Goal: Information Seeking & Learning: Compare options

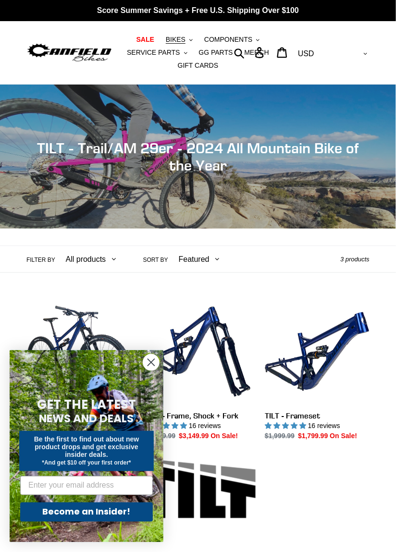
click at [146, 365] on circle "Close dialog" at bounding box center [151, 363] width 16 height 16
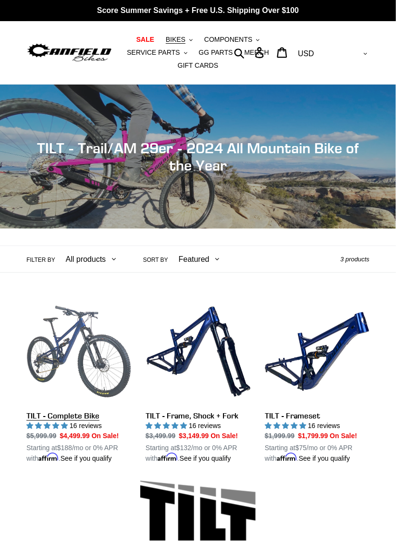
click at [86, 421] on link "TILT - Complete Bike" at bounding box center [78, 382] width 105 height 165
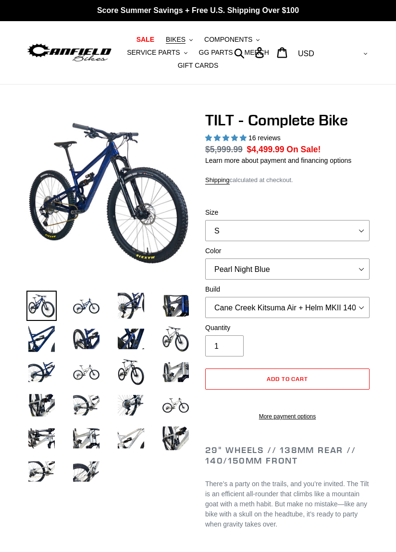
select select "highest-rating"
click at [358, 265] on select "Pearl Night Blue Stealth Silver Raw" at bounding box center [287, 269] width 164 height 21
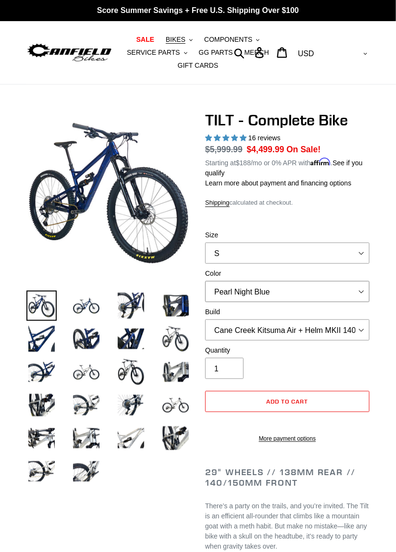
select select "Raw"
click at [205, 281] on select "Pearl Night Blue Stealth Silver Raw" at bounding box center [287, 291] width 164 height 21
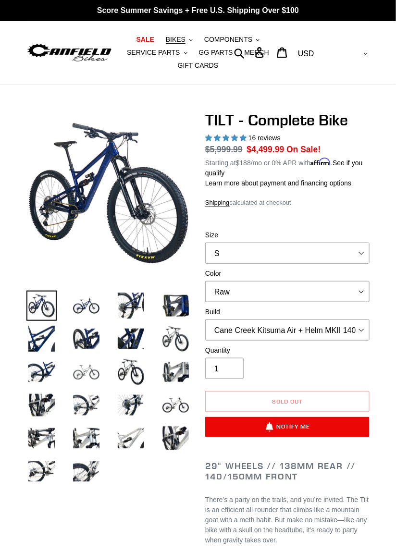
click at [89, 376] on img at bounding box center [86, 372] width 30 height 30
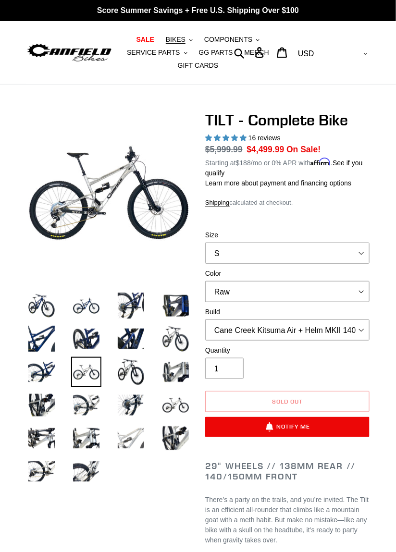
click at [135, 439] on img at bounding box center [131, 439] width 30 height 30
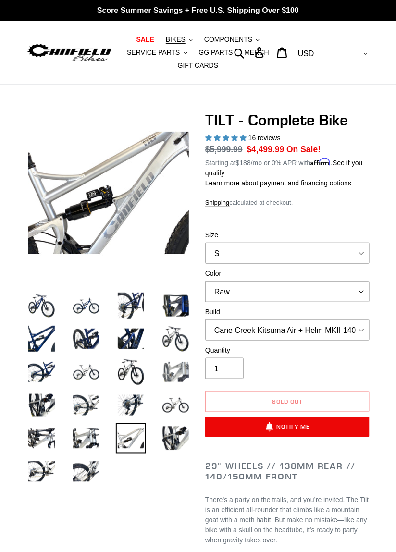
click at [181, 376] on img at bounding box center [176, 372] width 30 height 30
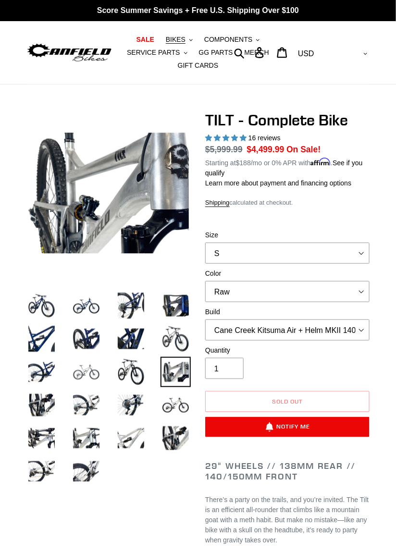
click at [88, 371] on img at bounding box center [86, 372] width 30 height 30
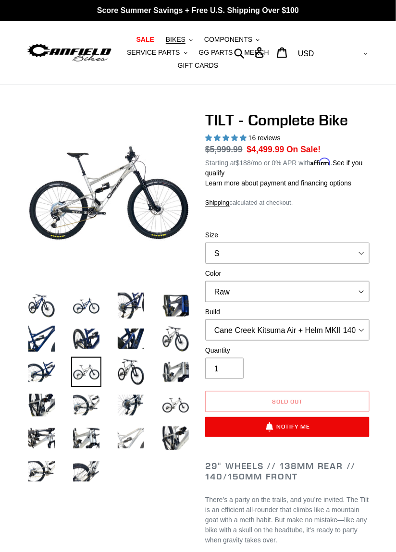
click at [132, 446] on img at bounding box center [131, 439] width 30 height 30
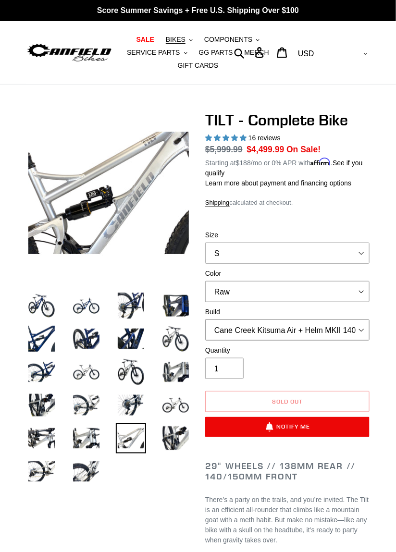
click at [361, 324] on select "Cane Creek Kitsuma Air + Helm MKII 140 + SRAM GX Cane Creek Kitsuma Air + Helm …" at bounding box center [287, 330] width 164 height 21
select select "Fox Float X + 36 SL Factory Grip X 140 + SRAM XO"
click at [205, 320] on select "Cane Creek Kitsuma Air + Helm MKII 140 + SRAM GX Cane Creek Kitsuma Air + Helm …" at bounding box center [287, 330] width 164 height 21
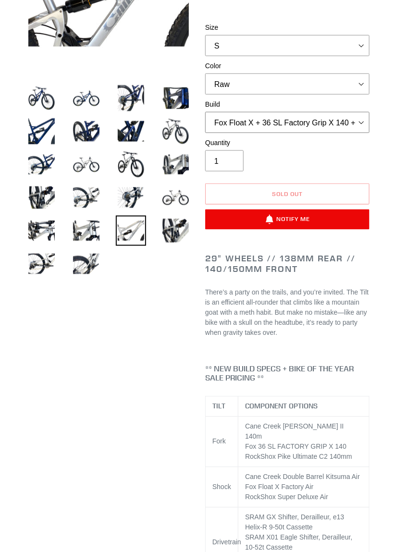
scroll to position [208, 0]
click at [361, 125] on select "Cane Creek Kitsuma Air + Helm MKII 140 + SRAM GX Cane Creek Kitsuma Air + Helm …" at bounding box center [287, 122] width 164 height 21
click at [205, 112] on select "Cane Creek Kitsuma Air + Helm MKII 140 + SRAM GX Cane Creek Kitsuma Air + Helm …" at bounding box center [287, 122] width 164 height 21
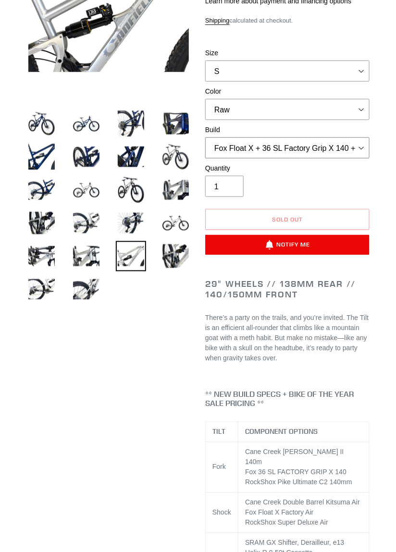
scroll to position [181, 0]
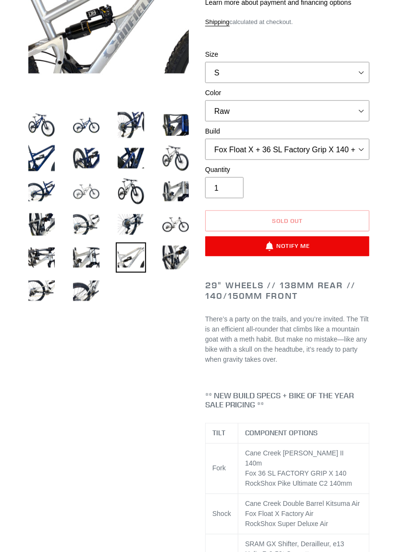
click at [83, 199] on img at bounding box center [86, 191] width 30 height 30
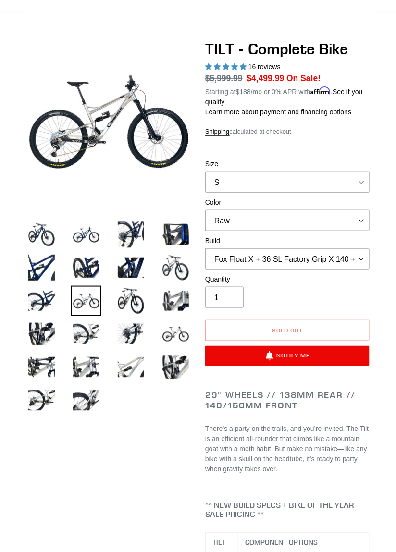
scroll to position [67, 0]
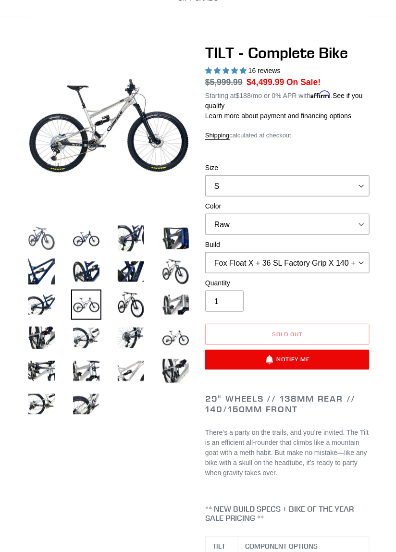
click at [35, 239] on img at bounding box center [41, 239] width 30 height 30
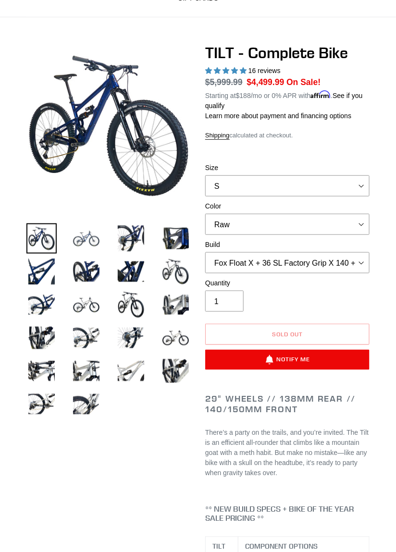
click at [75, 242] on img at bounding box center [86, 239] width 30 height 30
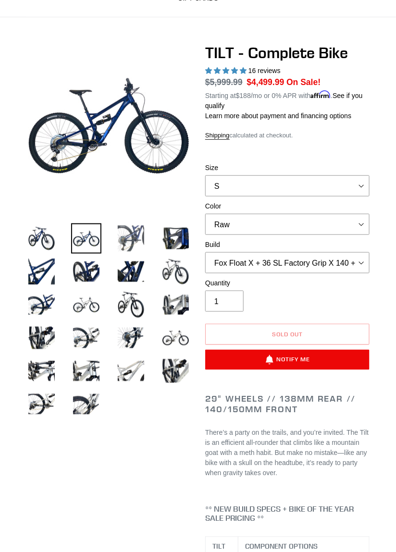
click at [121, 241] on img at bounding box center [131, 239] width 30 height 30
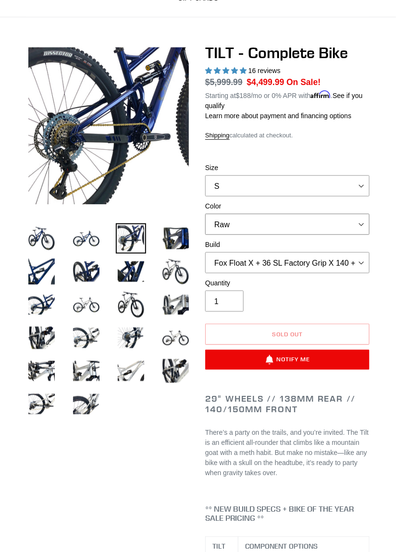
click at [361, 221] on select "Pearl Night Blue Stealth Silver Raw" at bounding box center [287, 224] width 164 height 21
click at [205, 214] on select "Pearl Night Blue Stealth Silver Raw" at bounding box center [287, 224] width 164 height 21
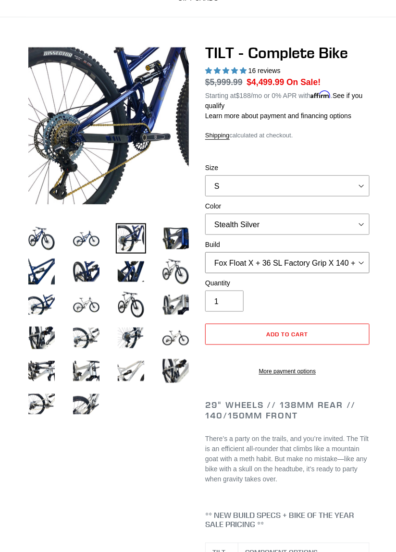
click at [362, 263] on select "Cane Creek Kitsuma Air + Helm MKII 140 + SRAM GX Cane Creek Kitsuma Air + Helm …" at bounding box center [287, 262] width 164 height 21
click at [205, 252] on select "Cane Creek Kitsuma Air + Helm MKII 140 + SRAM GX Cane Creek Kitsuma Air + Helm …" at bounding box center [287, 262] width 164 height 21
click at [44, 298] on img at bounding box center [41, 305] width 30 height 30
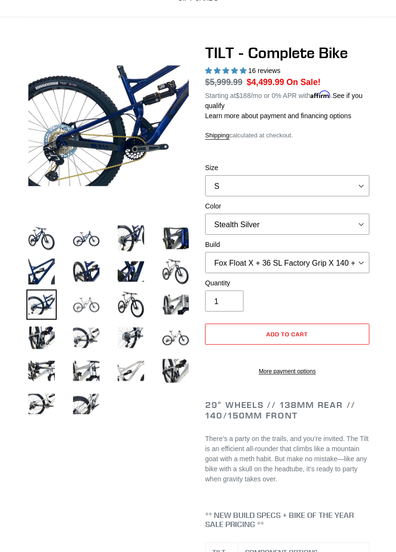
click at [93, 302] on img at bounding box center [86, 305] width 30 height 30
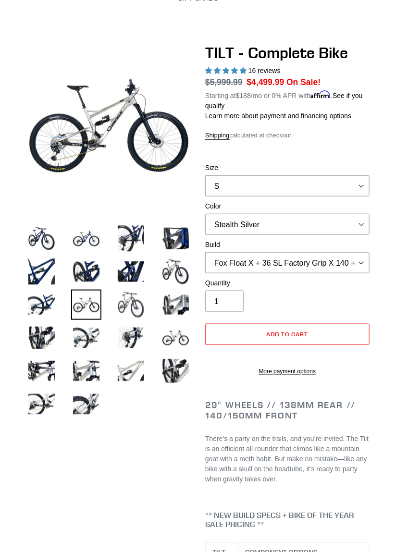
click at [132, 308] on img at bounding box center [131, 305] width 30 height 30
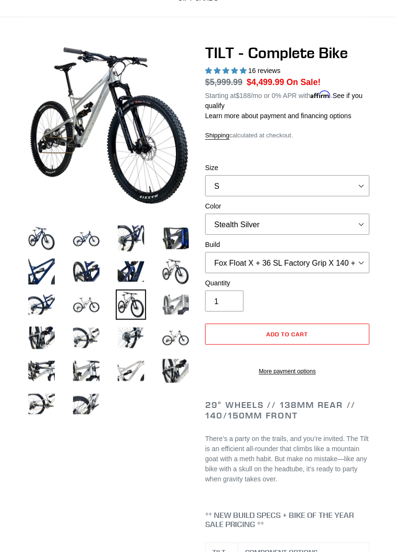
click at [177, 312] on img at bounding box center [176, 305] width 30 height 30
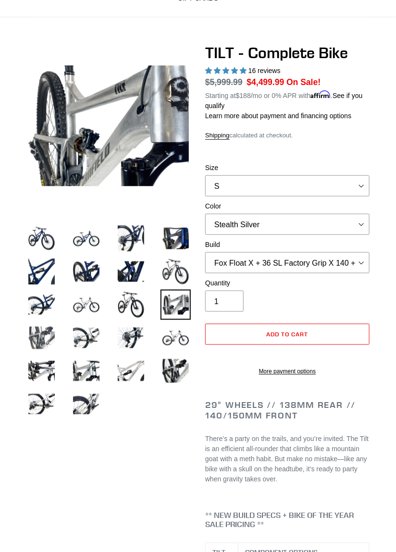
click at [42, 341] on img at bounding box center [41, 338] width 30 height 30
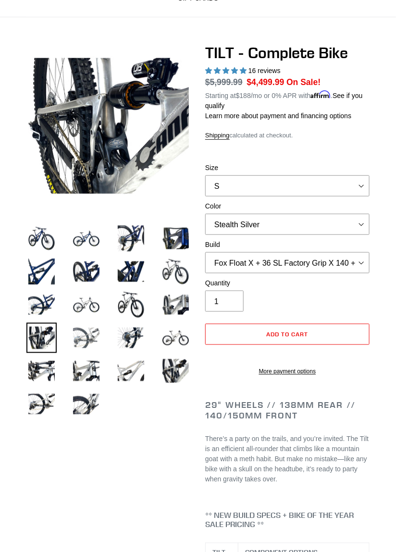
click at [86, 340] on img at bounding box center [86, 338] width 30 height 30
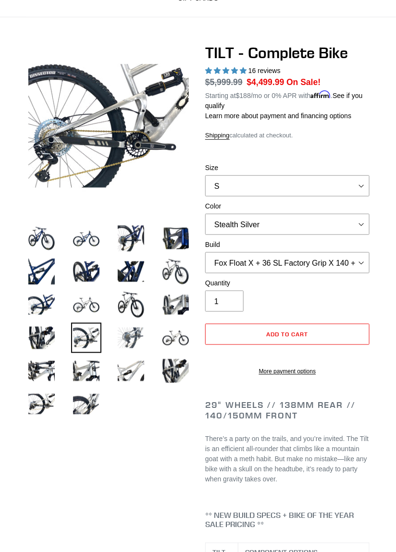
click at [138, 342] on img at bounding box center [131, 338] width 30 height 30
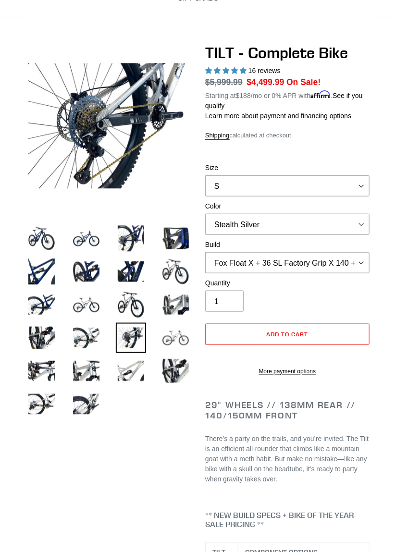
click at [181, 335] on img at bounding box center [176, 338] width 30 height 30
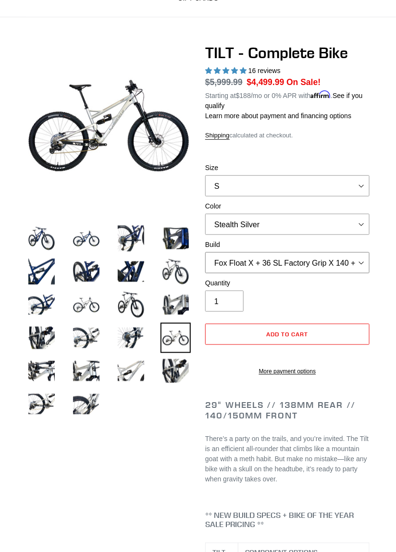
click at [299, 263] on select "Cane Creek Kitsuma Air + Helm MKII 140 + SRAM GX Cane Creek Kitsuma Air + Helm …" at bounding box center [287, 262] width 164 height 21
click at [323, 263] on select "Cane Creek Kitsuma Air + Helm MKII 140 + SRAM GX Cane Creek Kitsuma Air + Helm …" at bounding box center [287, 262] width 164 height 21
click at [320, 268] on select "Cane Creek Kitsuma Air + Helm MKII 140 + SRAM GX Cane Creek Kitsuma Air + Helm …" at bounding box center [287, 262] width 164 height 21
click at [350, 294] on div "Quantity 1" at bounding box center [287, 295] width 164 height 34
click at [364, 229] on select "Pearl Night Blue Stealth Silver Raw" at bounding box center [287, 224] width 164 height 21
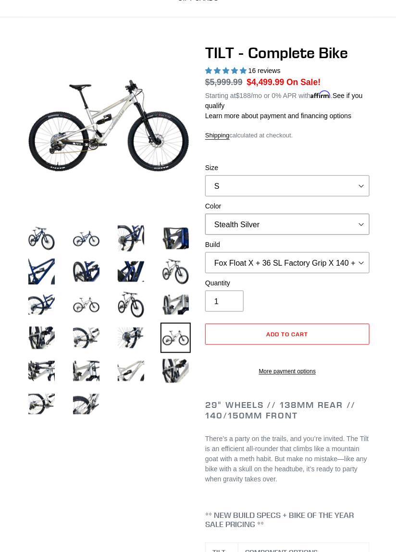
select select "Raw"
click at [205, 214] on select "Pearl Night Blue Stealth Silver Raw" at bounding box center [287, 224] width 164 height 21
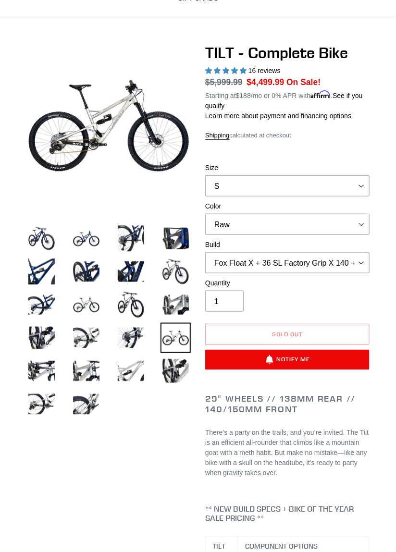
click at [176, 343] on img at bounding box center [176, 338] width 30 height 30
click at [49, 373] on img at bounding box center [41, 371] width 30 height 30
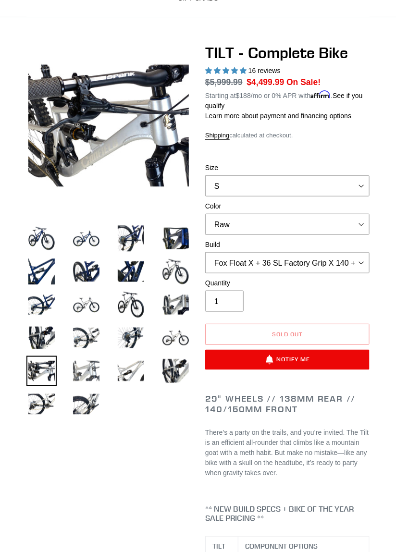
click at [95, 384] on img at bounding box center [86, 371] width 30 height 30
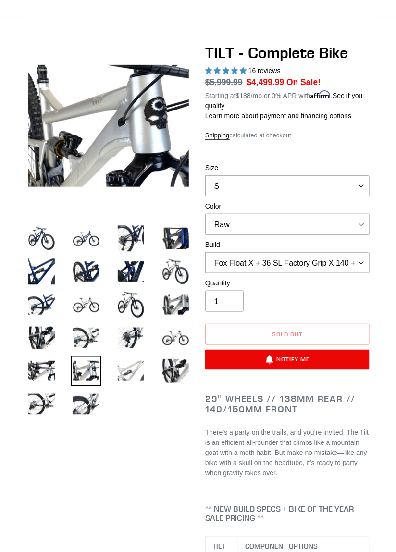
click at [135, 376] on img at bounding box center [131, 371] width 30 height 30
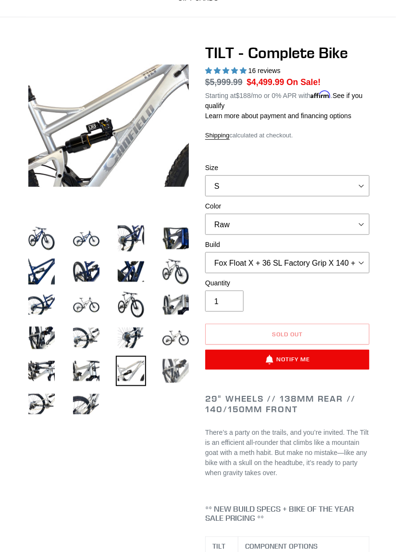
click at [179, 376] on img at bounding box center [176, 371] width 30 height 30
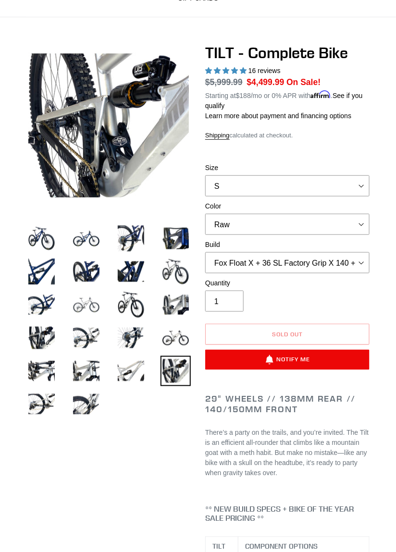
click at [91, 307] on img at bounding box center [86, 305] width 30 height 30
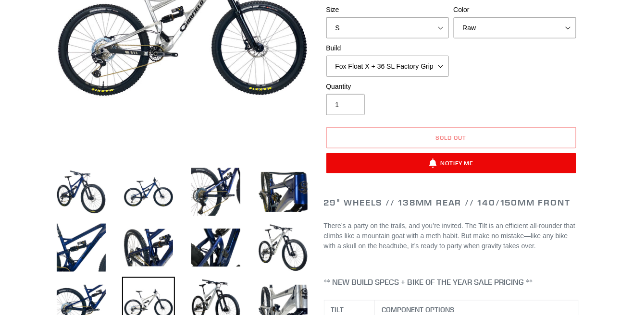
scroll to position [203, 0]
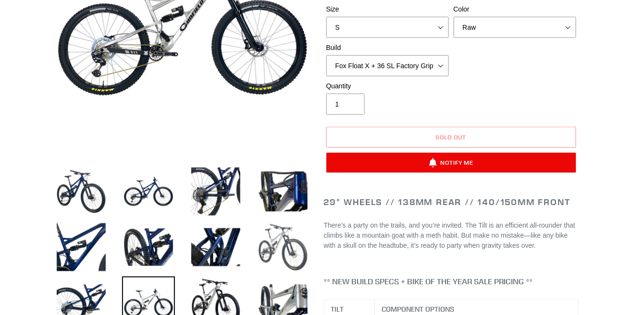
click at [272, 253] on img at bounding box center [283, 247] width 53 height 53
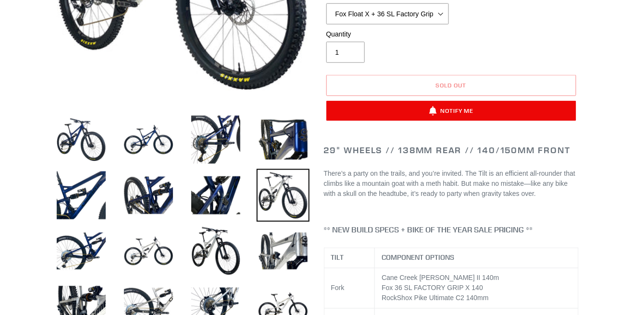
scroll to position [262, 0]
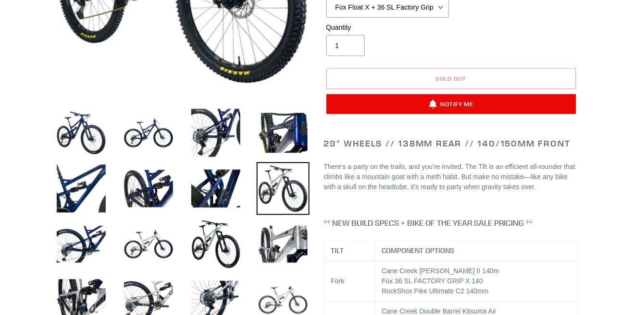
click at [295, 308] on img at bounding box center [283, 300] width 53 height 53
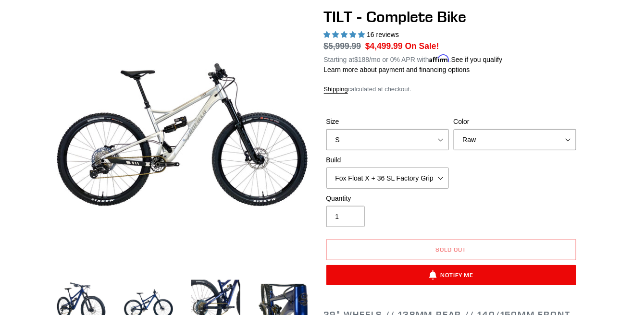
scroll to position [97, 0]
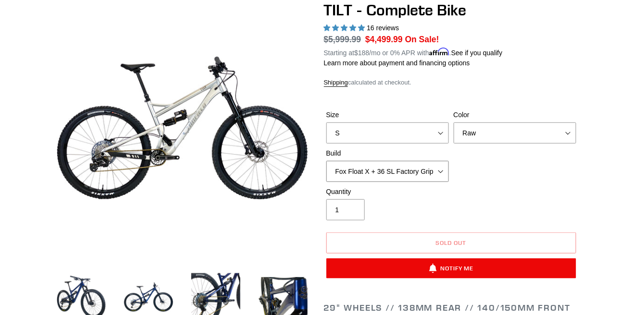
click at [396, 176] on select "Cane Creek Kitsuma Air + Helm MKII 140 + SRAM GX Cane Creek Kitsuma Air + Helm …" at bounding box center [387, 171] width 123 height 21
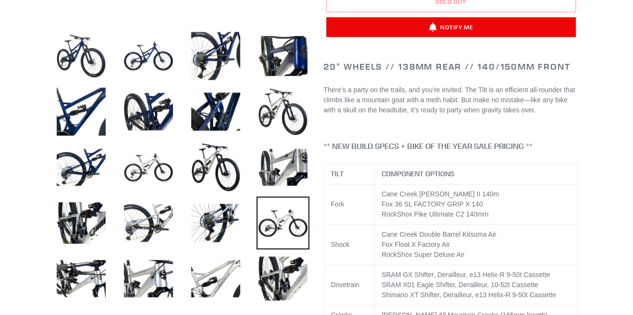
scroll to position [333, 0]
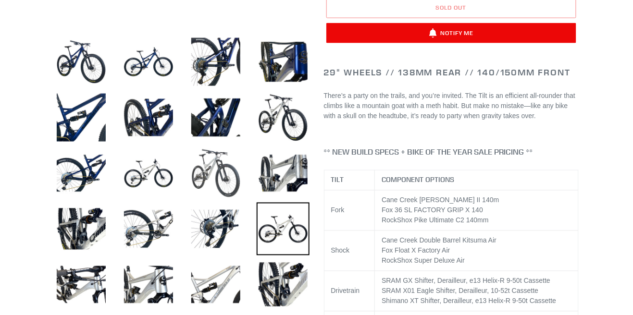
click at [233, 176] on img at bounding box center [215, 173] width 53 height 53
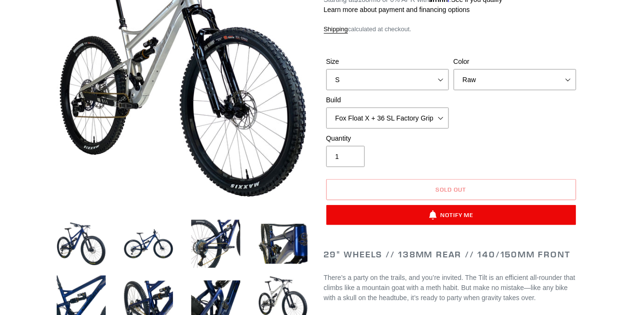
scroll to position [146, 0]
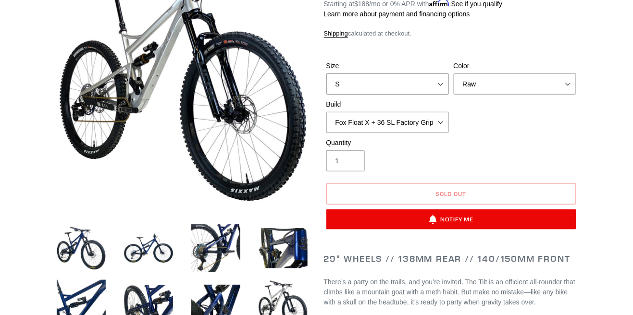
click at [396, 85] on select "S M L" at bounding box center [387, 84] width 123 height 21
select select "L"
click at [326, 74] on select "S M L" at bounding box center [387, 84] width 123 height 21
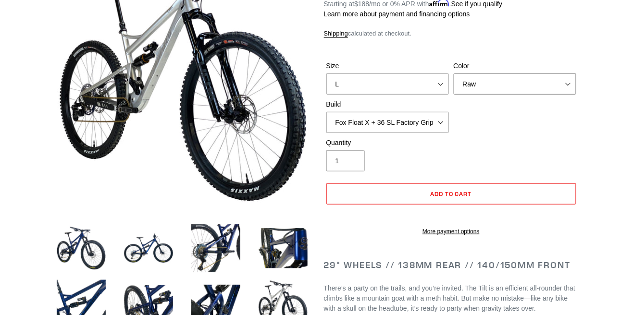
click at [396, 84] on select "Pearl Night Blue Stealth Silver Raw" at bounding box center [515, 84] width 123 height 21
click at [396, 74] on select "Pearl Night Blue Stealth Silver Raw" at bounding box center [515, 84] width 123 height 21
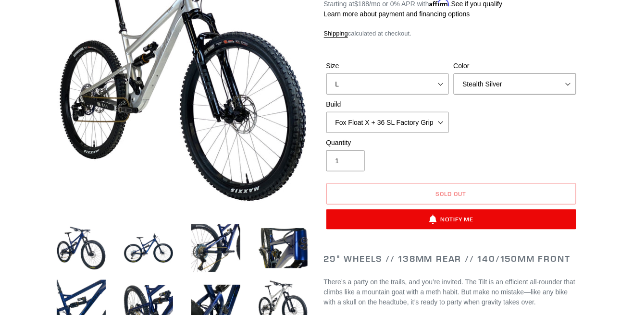
click at [396, 85] on select "Pearl Night Blue Stealth Silver Raw" at bounding box center [515, 84] width 123 height 21
click at [396, 74] on select "Pearl Night Blue Stealth Silver Raw" at bounding box center [515, 84] width 123 height 21
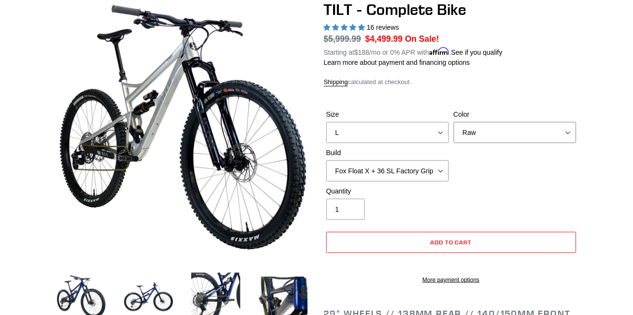
scroll to position [98, 0]
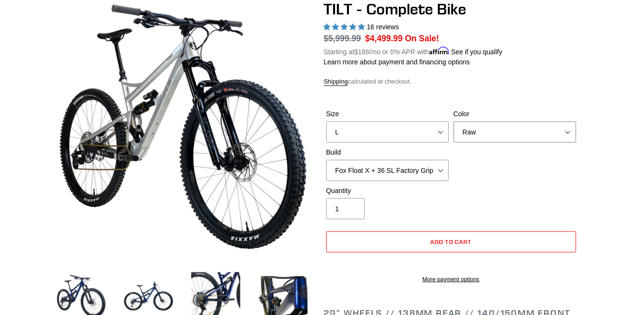
click at [396, 132] on select "Pearl Night Blue Stealth Silver Raw" at bounding box center [515, 132] width 123 height 21
click at [396, 122] on select "Pearl Night Blue Stealth Silver Raw" at bounding box center [515, 132] width 123 height 21
click at [396, 135] on select "Pearl Night Blue Stealth Silver Raw" at bounding box center [515, 132] width 123 height 21
click at [396, 122] on select "Pearl Night Blue Stealth Silver Raw" at bounding box center [515, 132] width 123 height 21
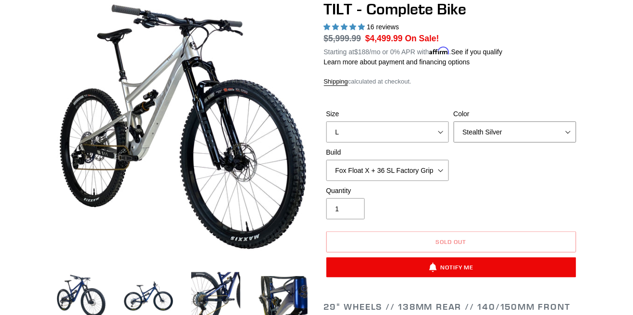
click at [396, 133] on select "Pearl Night Blue Stealth Silver Raw" at bounding box center [515, 132] width 123 height 21
select select "Raw"
click at [396, 122] on select "Pearl Night Blue Stealth Silver Raw" at bounding box center [515, 132] width 123 height 21
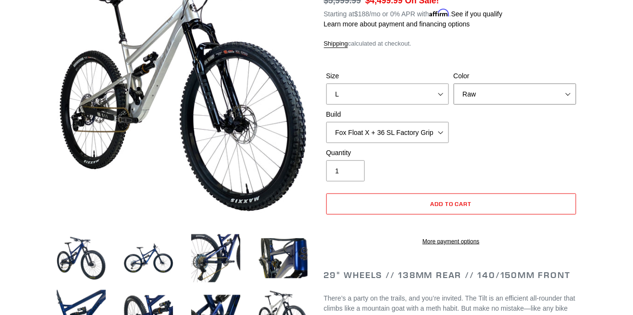
scroll to position [136, 0]
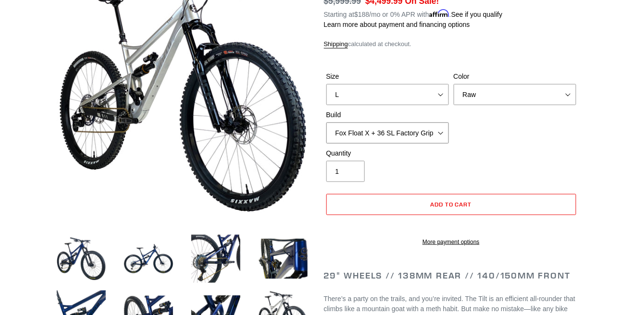
click at [396, 137] on select "Cane Creek Kitsuma Air + Helm MKII 140 + SRAM GX Cane Creek Kitsuma Air + Helm …" at bounding box center [387, 133] width 123 height 21
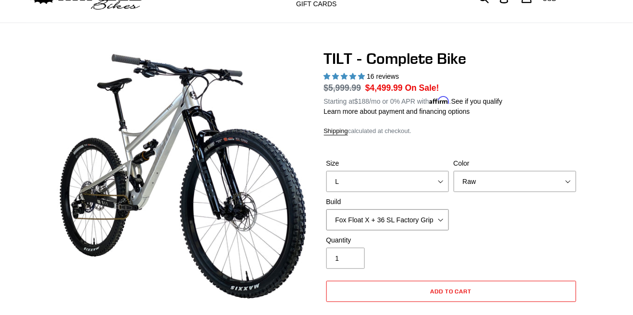
scroll to position [34, 0]
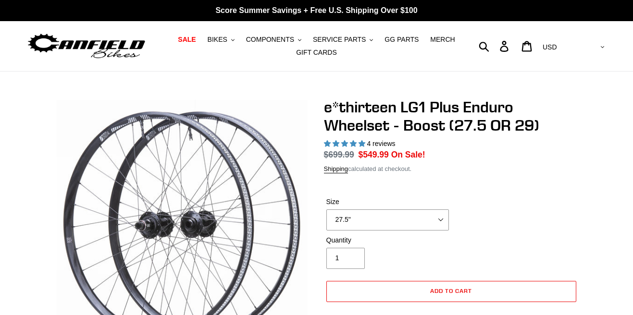
select select "highest-rating"
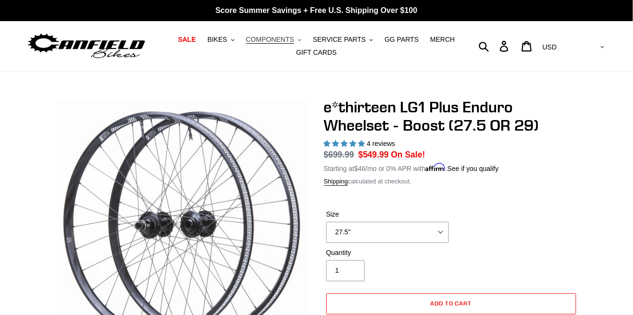
click at [292, 40] on span "COMPONENTS" at bounding box center [270, 40] width 48 height 8
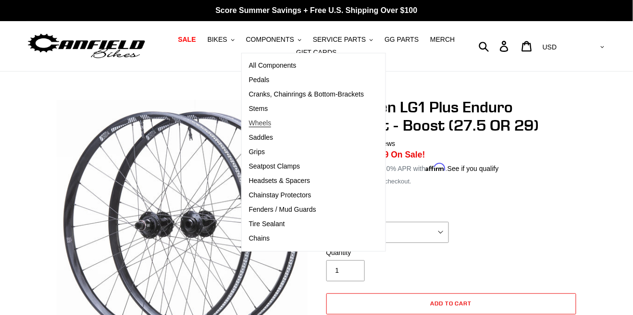
click at [272, 123] on span "Wheels" at bounding box center [260, 123] width 23 height 8
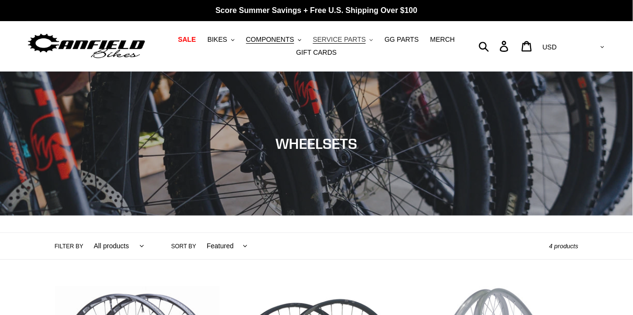
click at [354, 39] on span "SERVICE PARTS" at bounding box center [339, 40] width 53 height 8
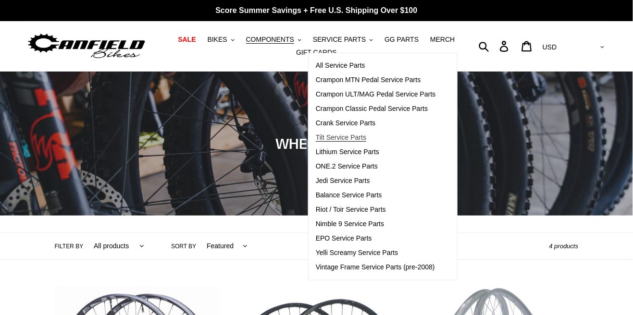
click at [345, 140] on span "Tilt Service Parts" at bounding box center [341, 138] width 50 height 8
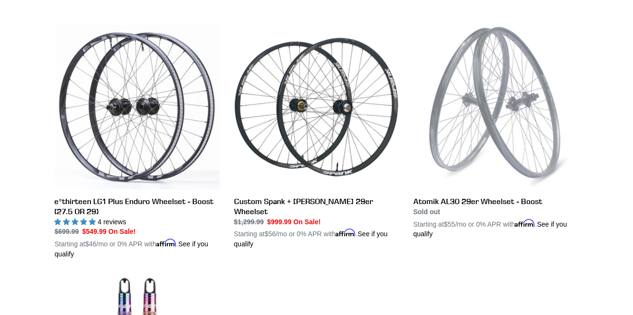
scroll to position [262, 0]
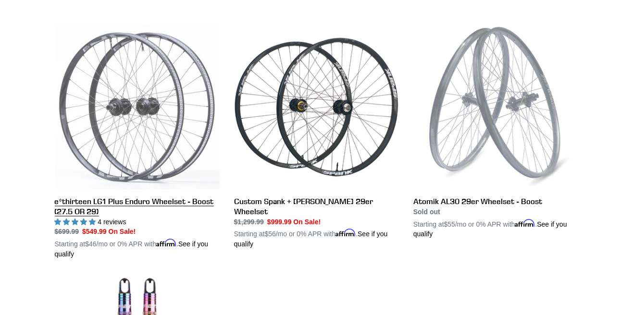
click at [176, 210] on link "e*thirteen LG1 Plus Enduro Wheelset - Boost (27.5 OR 29)" at bounding box center [137, 142] width 165 height 235
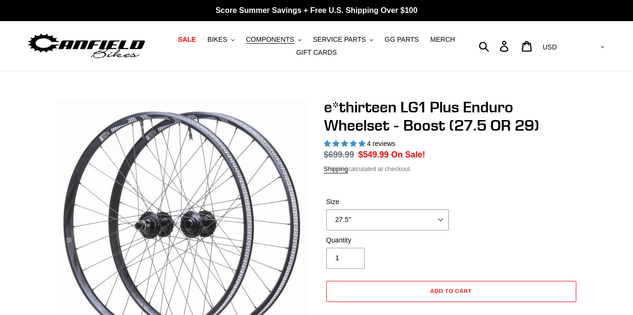
select select "highest-rating"
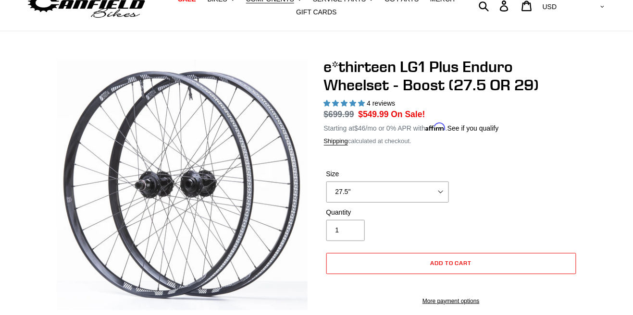
scroll to position [40, 0]
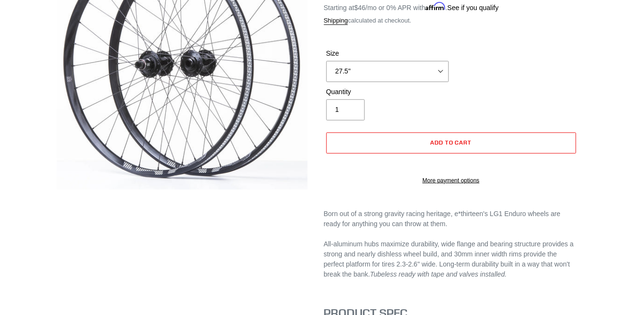
click at [601, 253] on div "e*thirteen LG1 Plus Enduro Wheelset - Boost (27.5 OR 29) 4 reviews Regular pric…" at bounding box center [316, 216] width 577 height 558
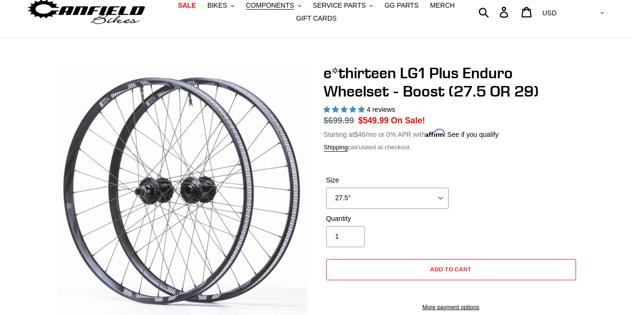
scroll to position [0, 0]
